Goal: Information Seeking & Learning: Learn about a topic

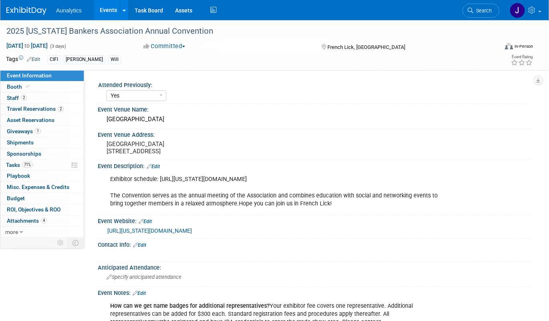
select select "Yes"
select select "CIFI Sales"
select select "Financial"
select select "Bank"
select select "State"
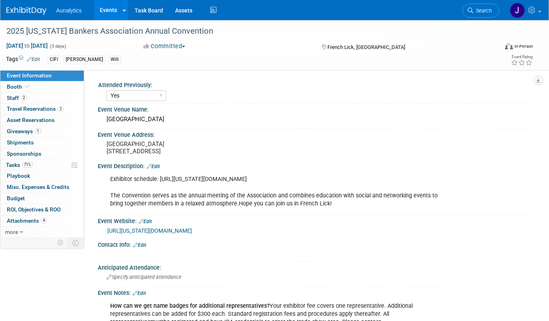
click at [103, 7] on link "Events" at bounding box center [108, 10] width 29 height 20
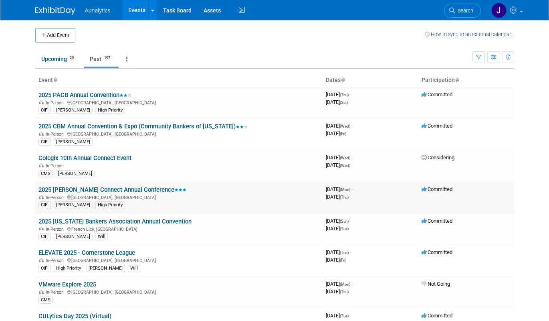
click at [93, 190] on link "2025 [PERSON_NAME] Connect Annual Conference" at bounding box center [112, 189] width 148 height 7
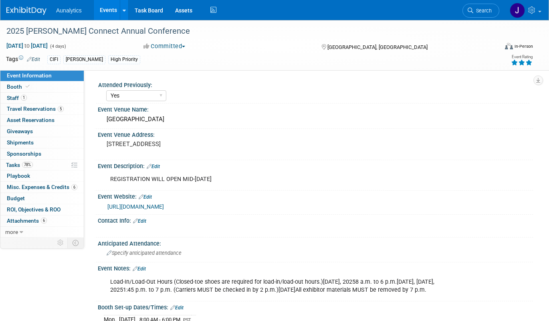
select select "Yes"
click at [164, 207] on link "https://web.cvent.com/event/190a5486-7157-4cb1-b6c3-7156ae9c4ae0/summary" at bounding box center [135, 206] width 57 height 6
click at [114, 6] on link "Events" at bounding box center [108, 10] width 29 height 20
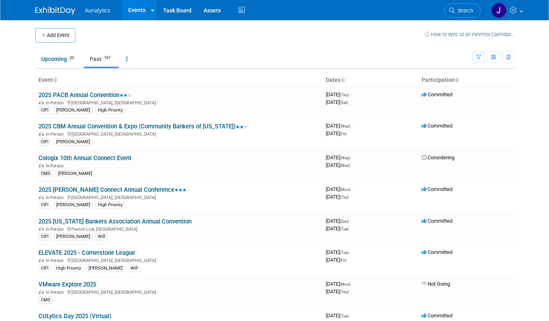
click at [107, 60] on span "197" at bounding box center [107, 58] width 11 height 6
click at [108, 129] on link "2025 CBM Annual Convention & Expo (Community Bankers of [US_STATE])" at bounding box center [142, 126] width 209 height 7
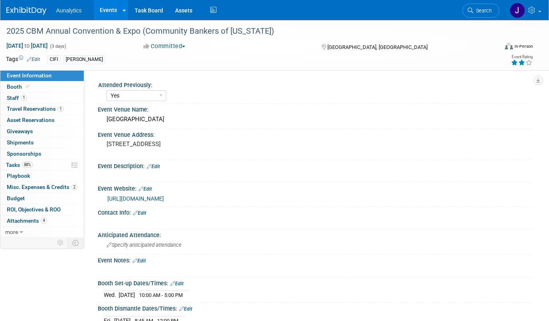
select select "Yes"
click at [136, 202] on div "https://www.cbofm.org/convention.html" at bounding box center [317, 198] width 420 height 9
click at [134, 200] on link "https://www.cbofm.org/convention.html" at bounding box center [135, 198] width 57 height 6
